Goal: Task Accomplishment & Management: Manage account settings

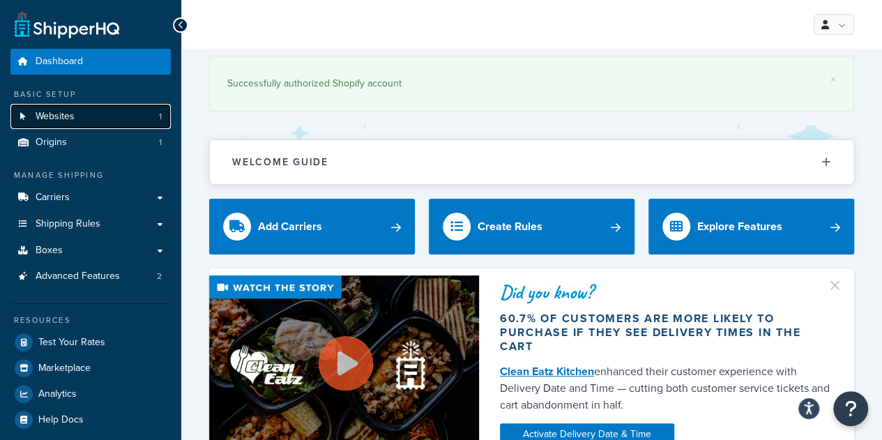
click at [76, 121] on link "Websites 1" at bounding box center [90, 117] width 160 height 26
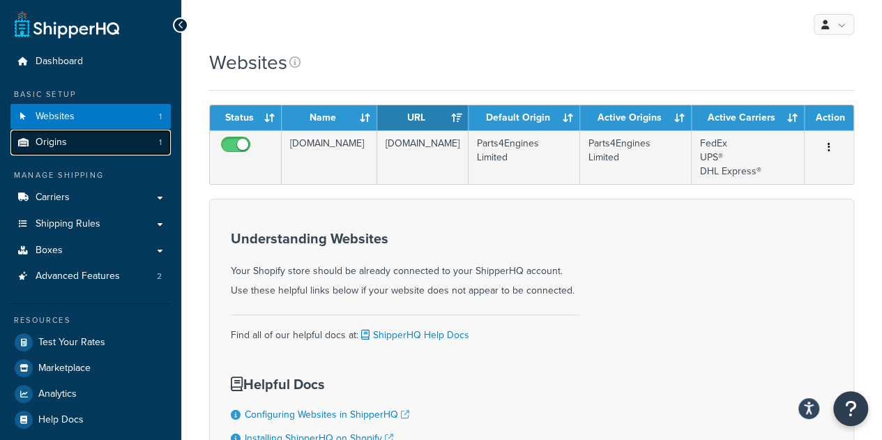
click at [81, 148] on link "Origins 1" at bounding box center [90, 143] width 160 height 26
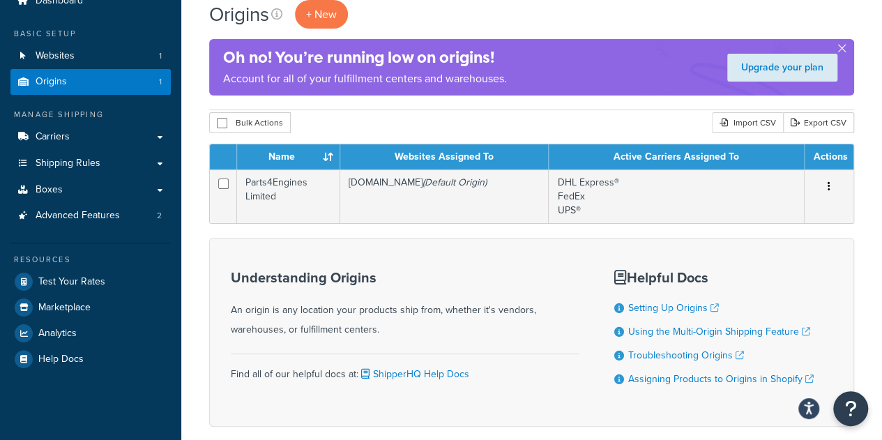
scroll to position [61, 0]
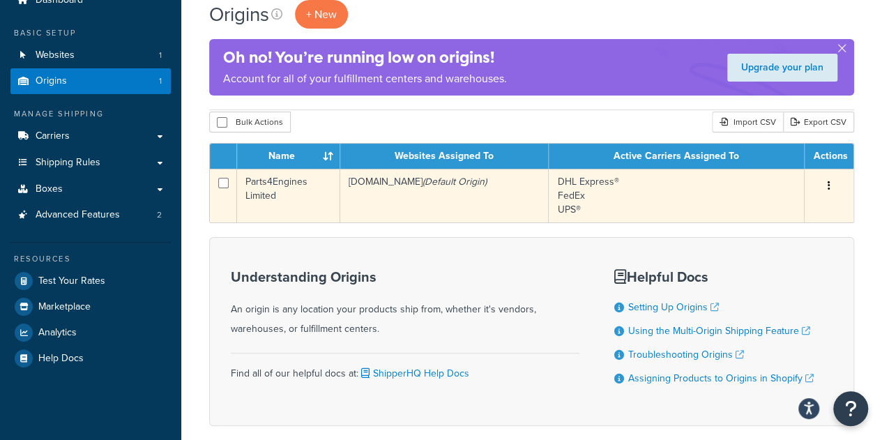
click at [381, 178] on td "parts-4-engines.myshopify.com (Default Origin)" at bounding box center [444, 196] width 209 height 54
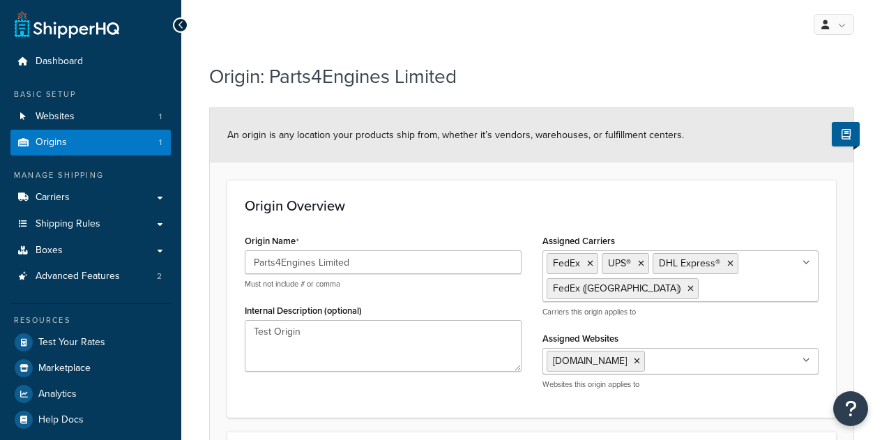
select select "1226"
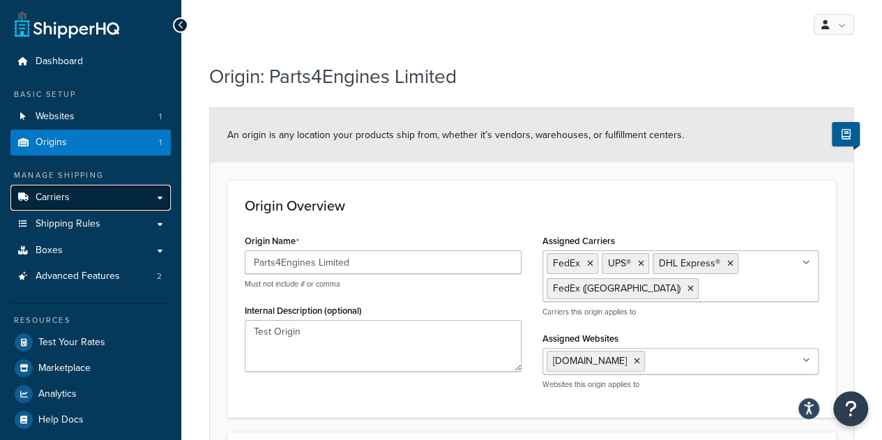
click at [88, 195] on link "Carriers" at bounding box center [90, 198] width 160 height 26
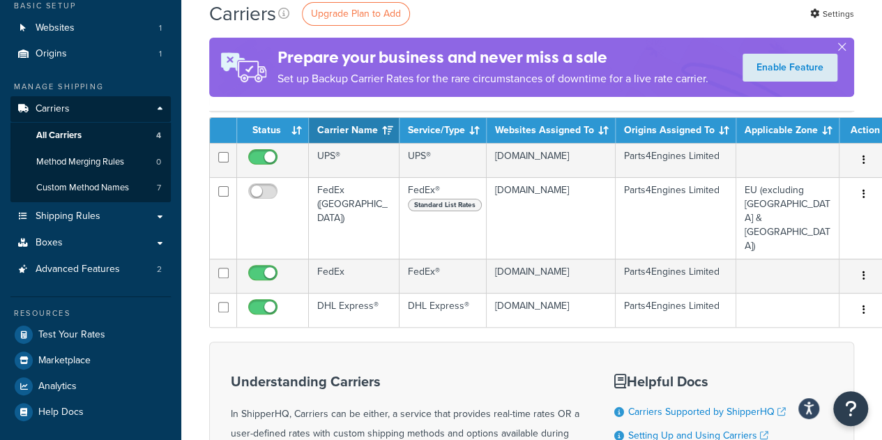
scroll to position [88, 0]
